Goal: Navigation & Orientation: Find specific page/section

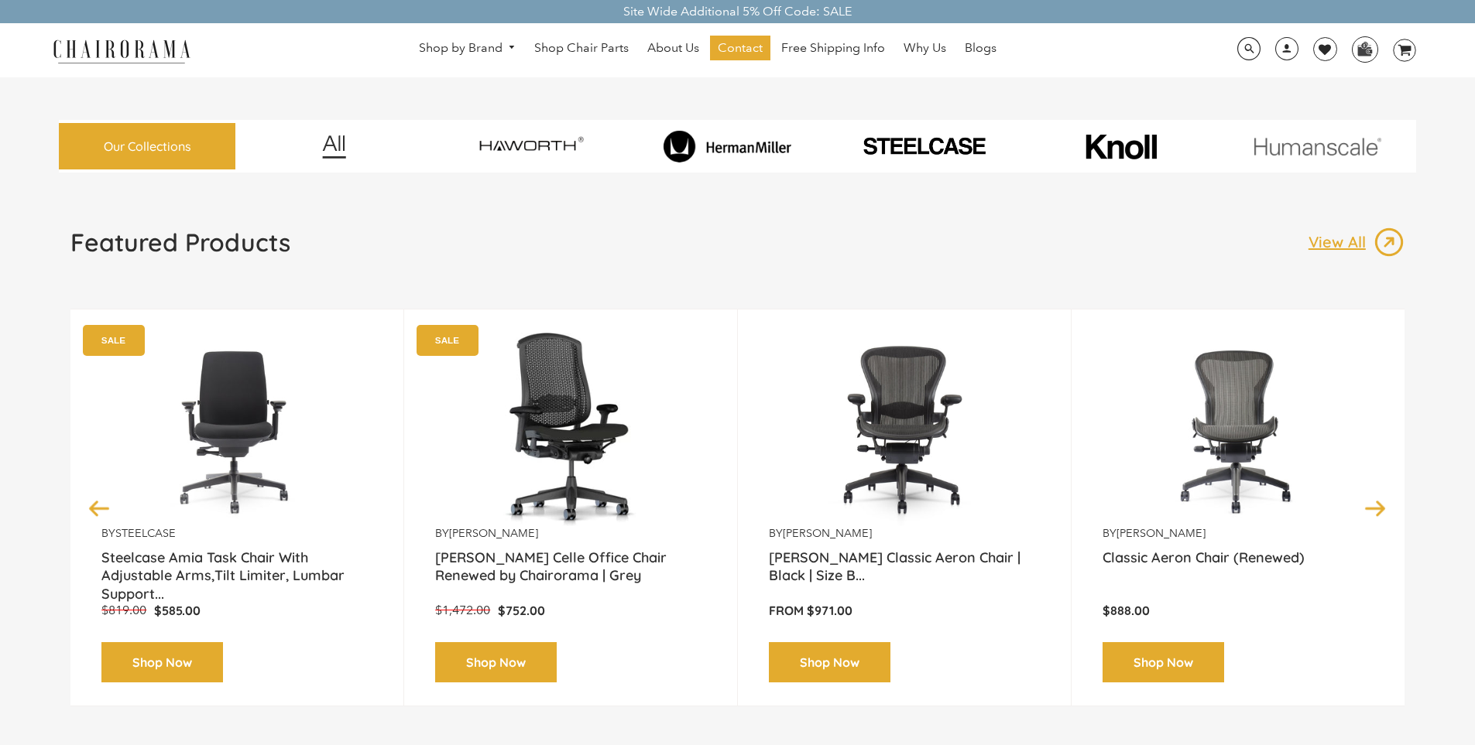
click at [743, 145] on img at bounding box center [727, 146] width 190 height 33
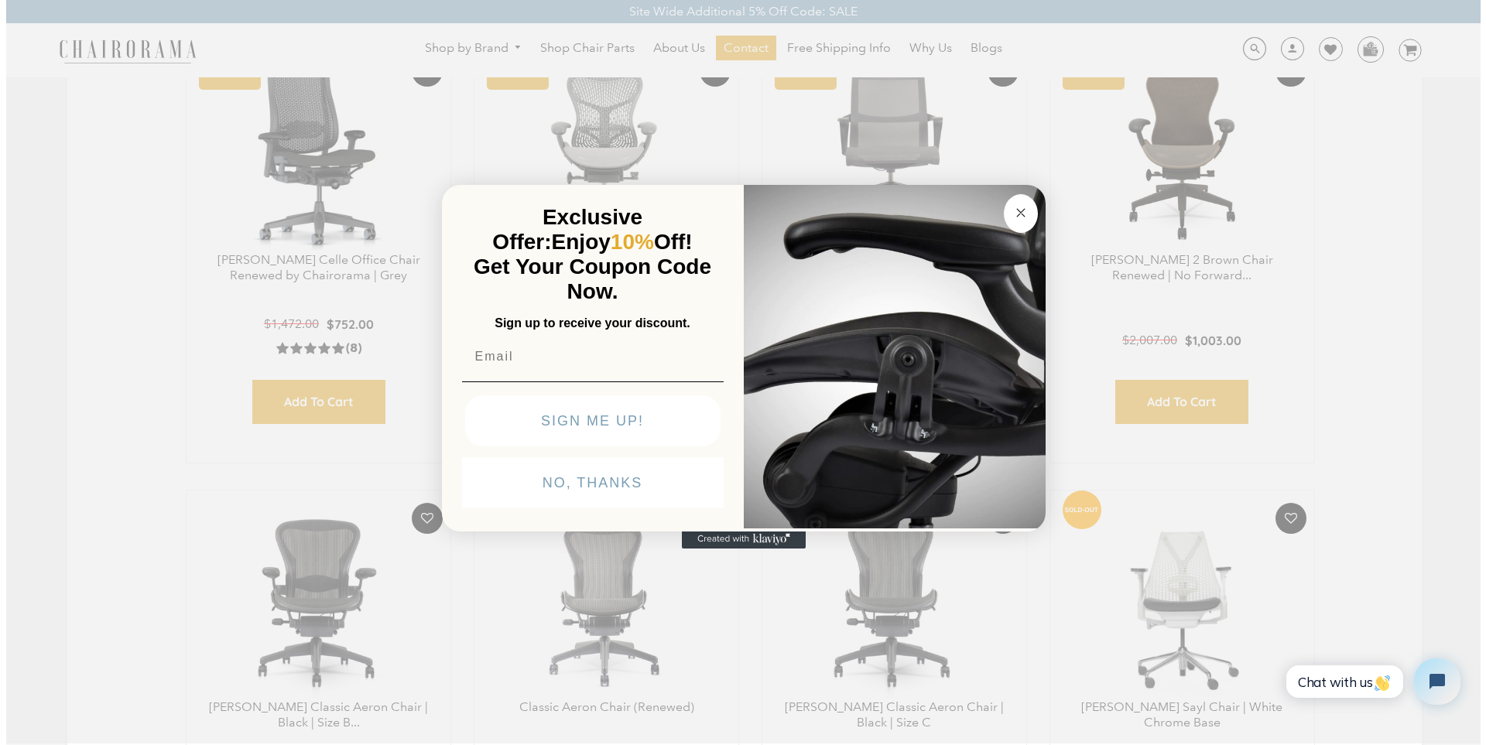
scroll to position [553, 0]
click at [1025, 222] on button "Close dialog" at bounding box center [1020, 213] width 34 height 39
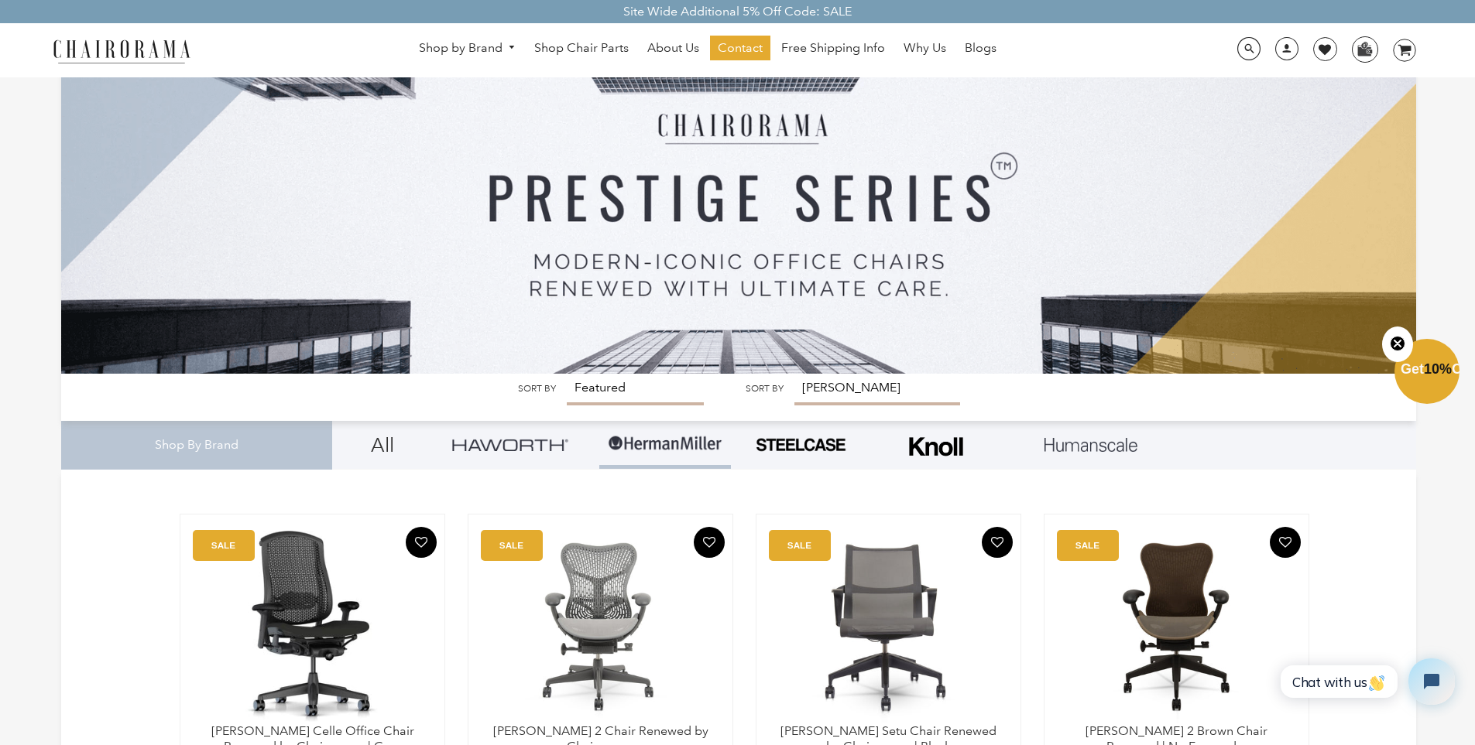
scroll to position [496, 0]
